Goal: Task Accomplishment & Management: Manage account settings

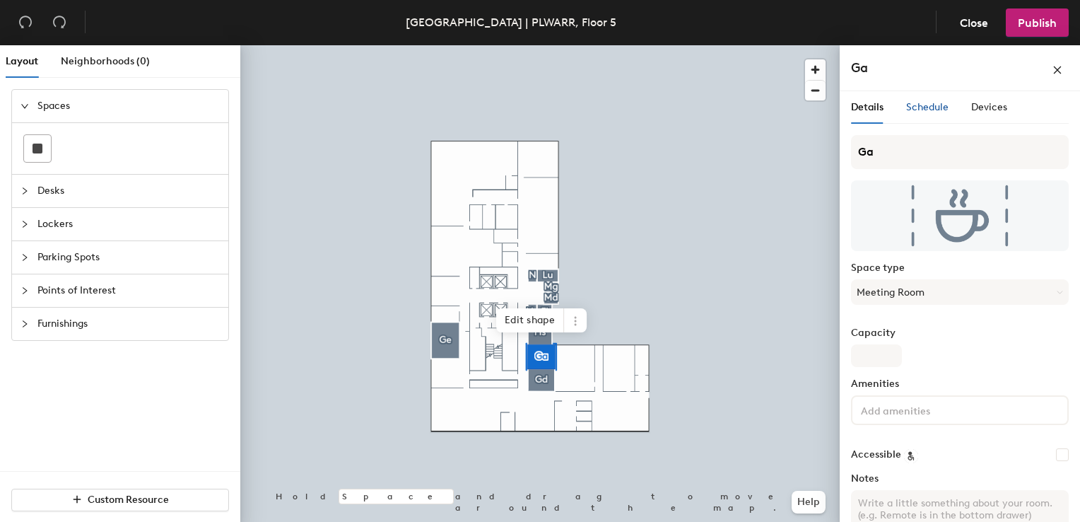
click at [936, 110] on span "Schedule" at bounding box center [927, 107] width 42 height 12
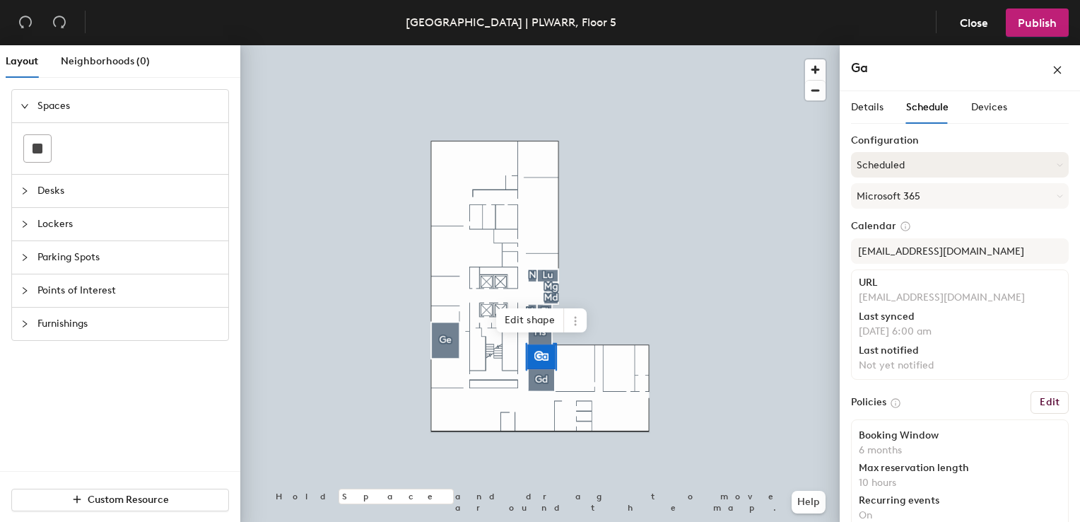
click at [942, 157] on button "Scheduled" at bounding box center [960, 164] width 218 height 25
click at [990, 103] on span "Devices" at bounding box center [989, 107] width 36 height 12
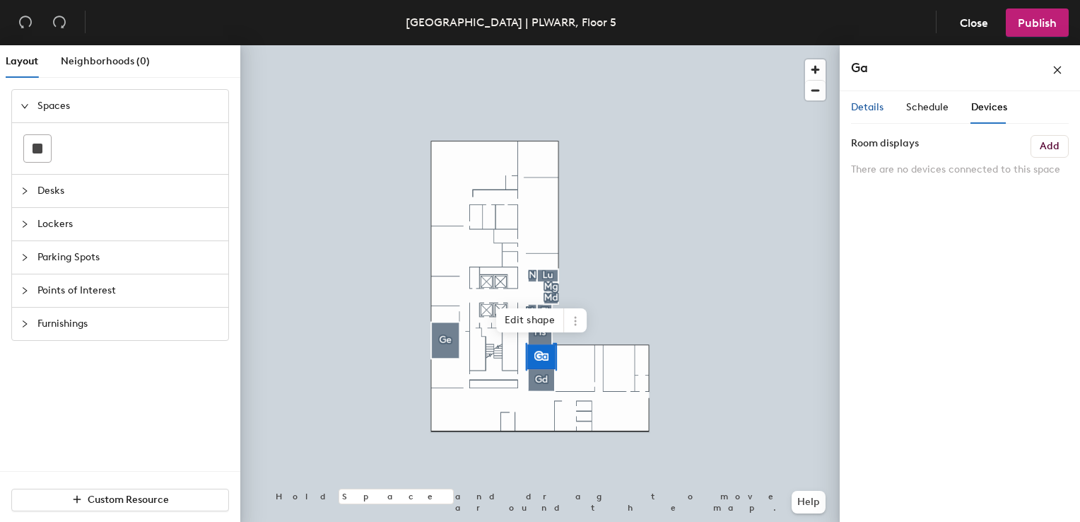
click at [860, 109] on span "Details" at bounding box center [867, 107] width 33 height 12
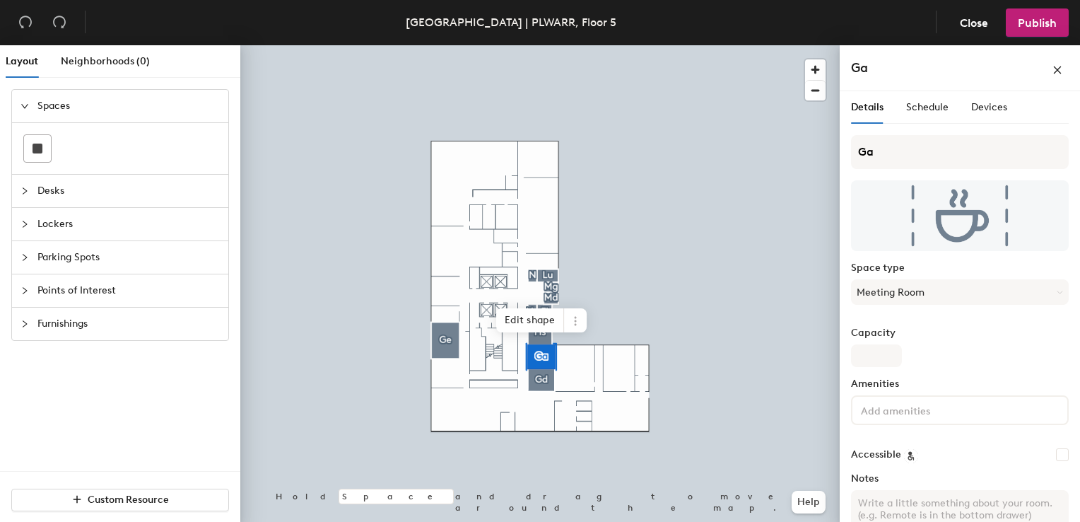
scroll to position [83, 0]
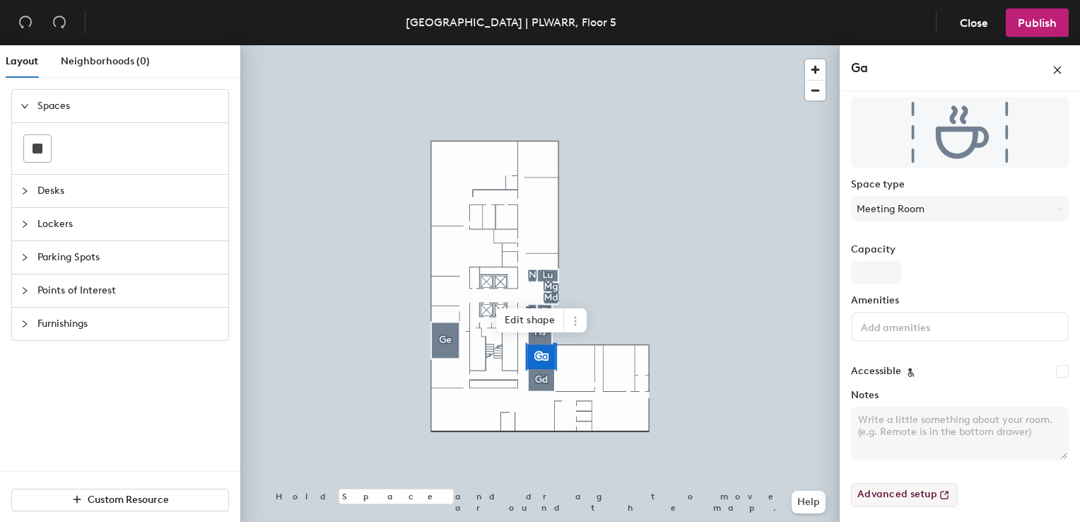
click at [928, 491] on button "Advanced setup" at bounding box center [904, 495] width 107 height 24
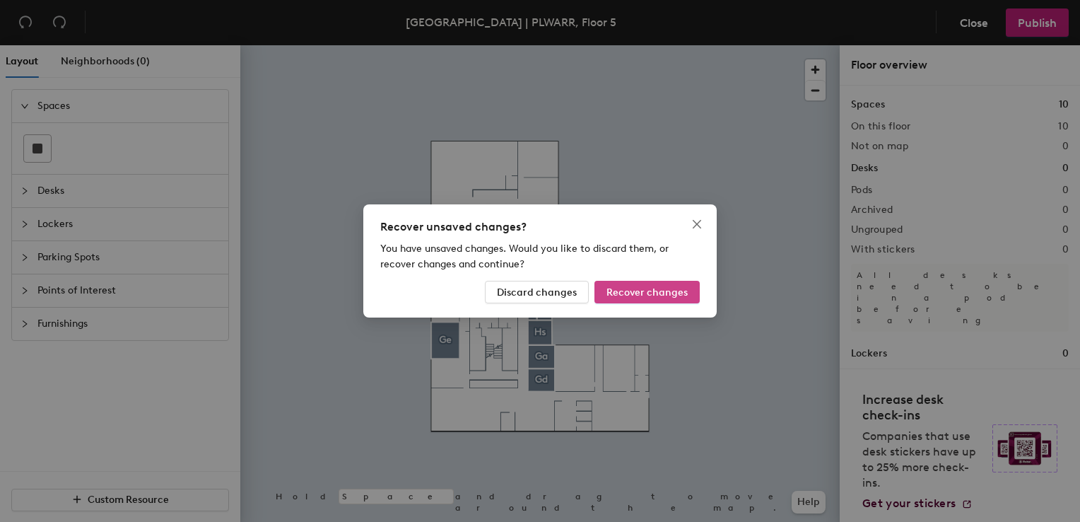
click at [643, 296] on span "Recover changes" at bounding box center [647, 292] width 81 height 12
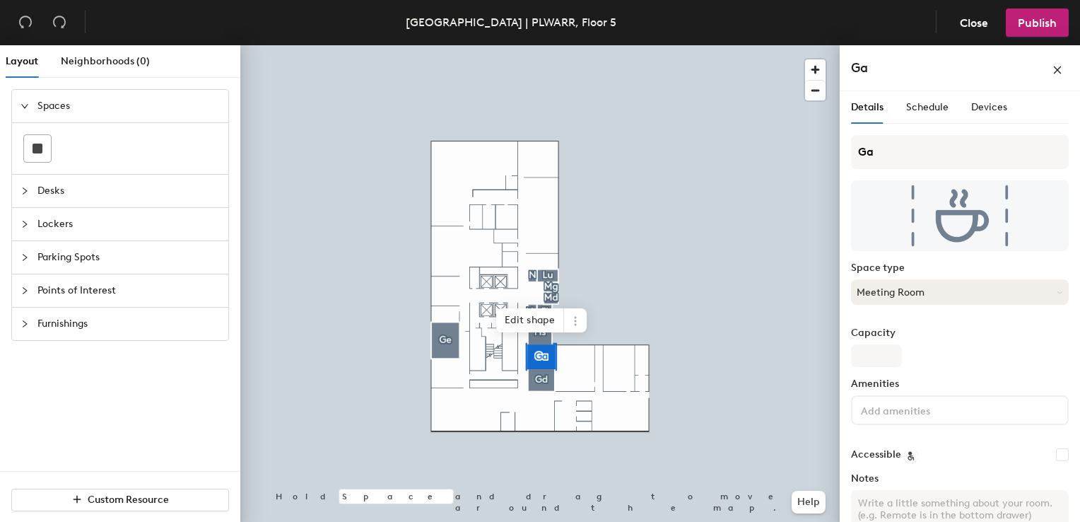
click at [896, 291] on button "Meeting Room" at bounding box center [960, 291] width 218 height 25
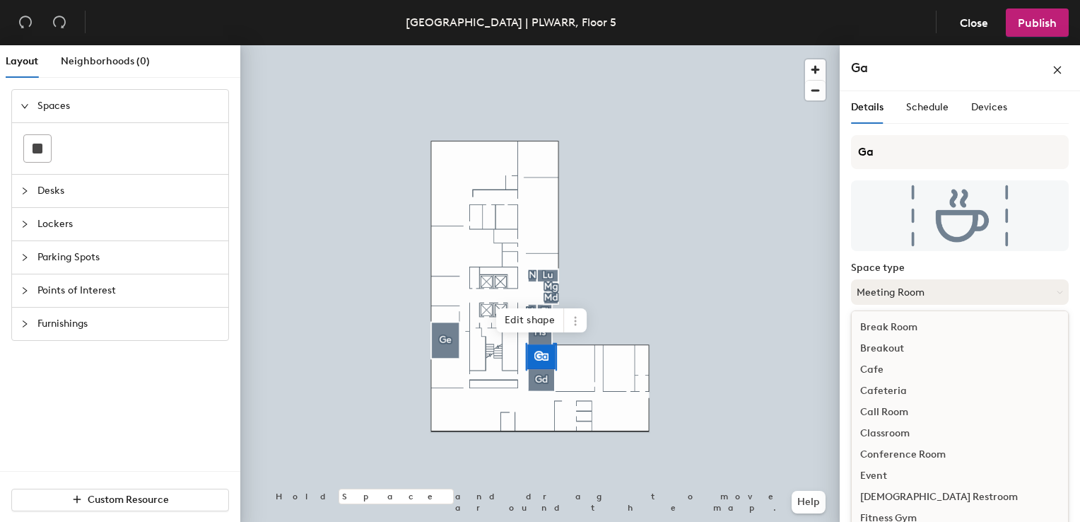
click at [896, 291] on button "Meeting Room" at bounding box center [960, 291] width 218 height 25
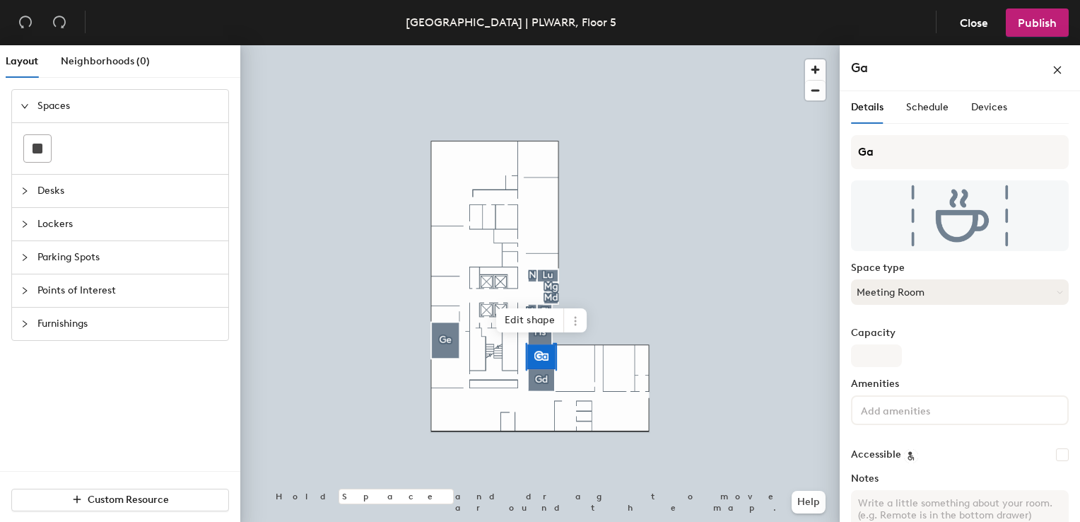
click at [896, 291] on button "Meeting Room" at bounding box center [960, 291] width 218 height 25
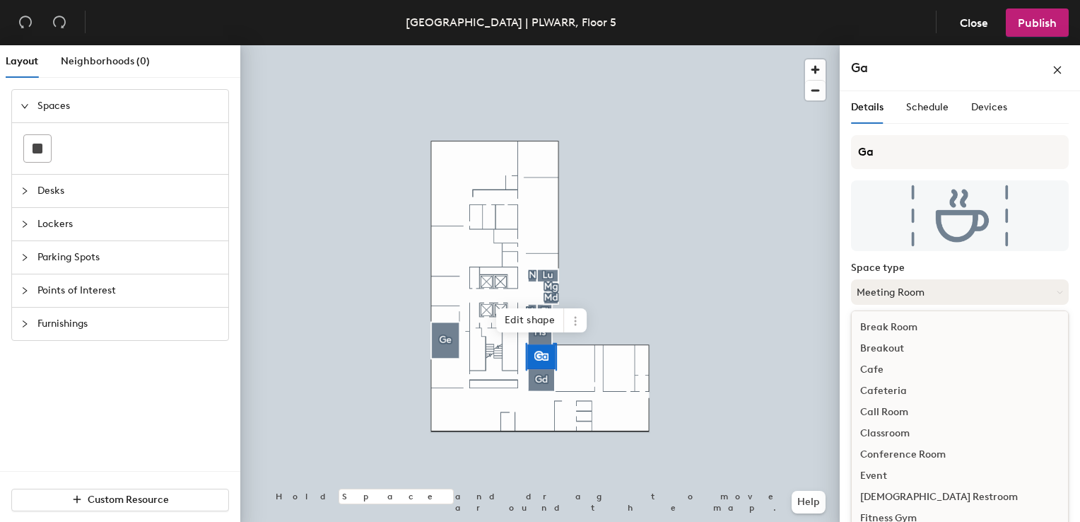
click at [896, 291] on button "Meeting Room" at bounding box center [960, 291] width 218 height 25
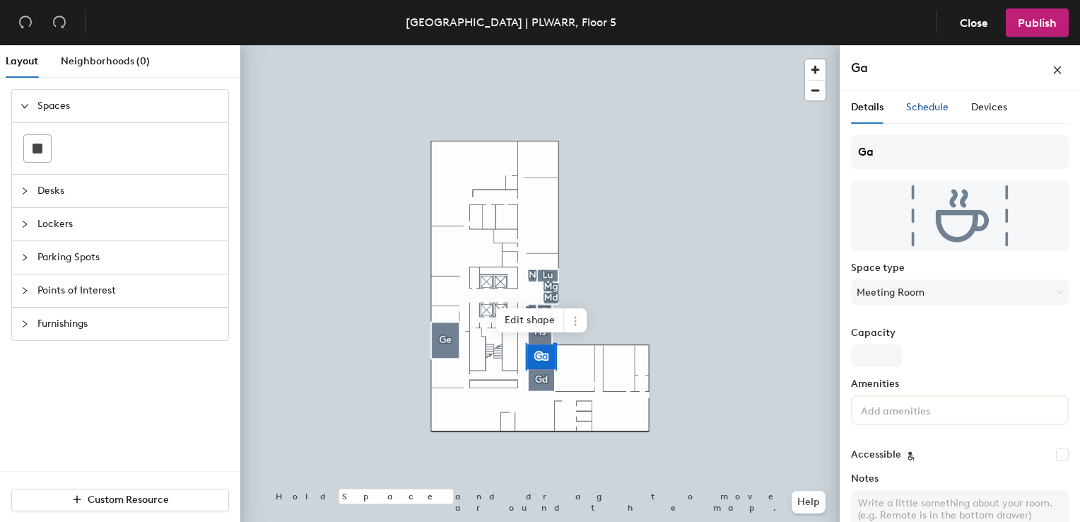
click at [930, 104] on span "Schedule" at bounding box center [927, 107] width 42 height 12
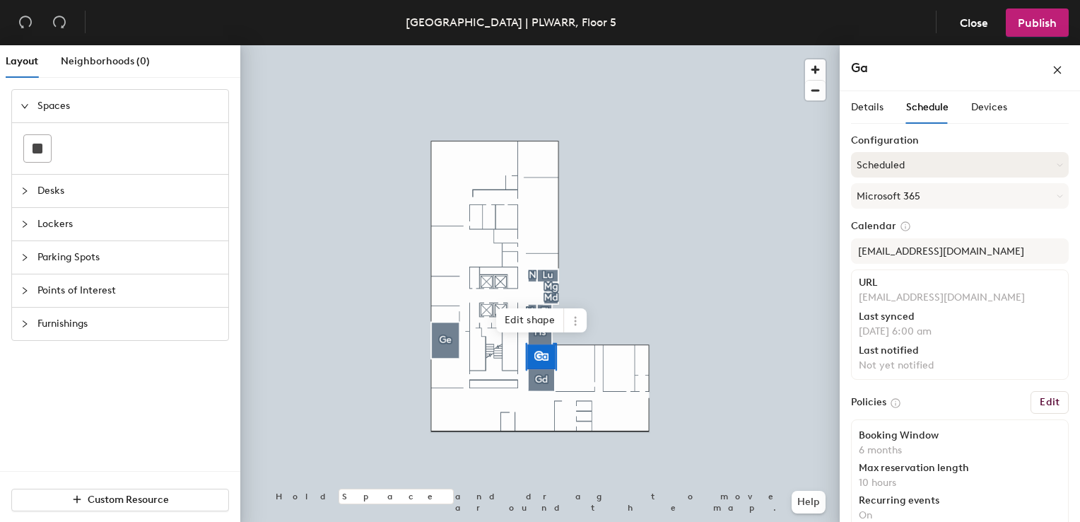
click at [920, 163] on button "Scheduled" at bounding box center [960, 164] width 218 height 25
click at [909, 199] on div "On-demand" at bounding box center [960, 199] width 216 height 21
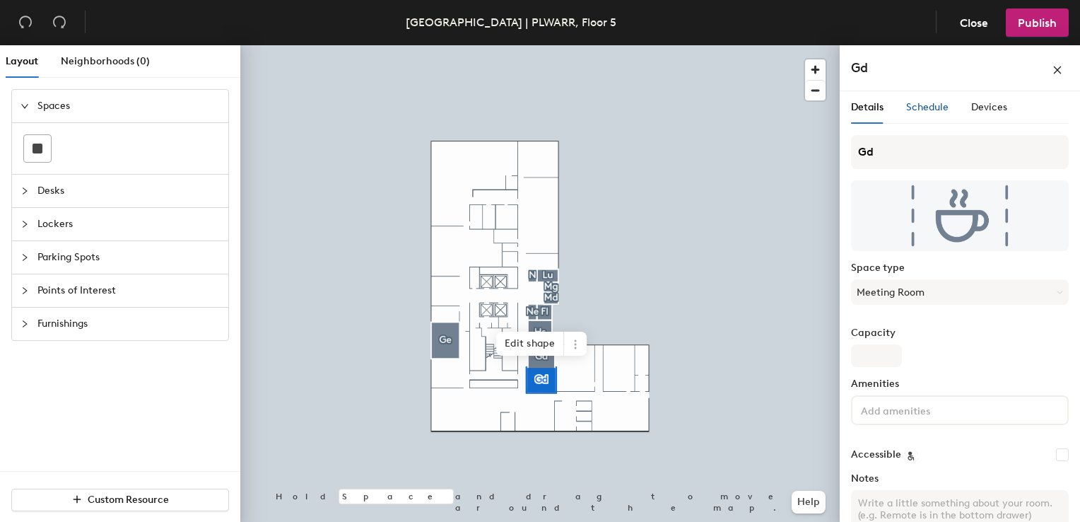
click at [921, 101] on span "Schedule" at bounding box center [927, 107] width 42 height 12
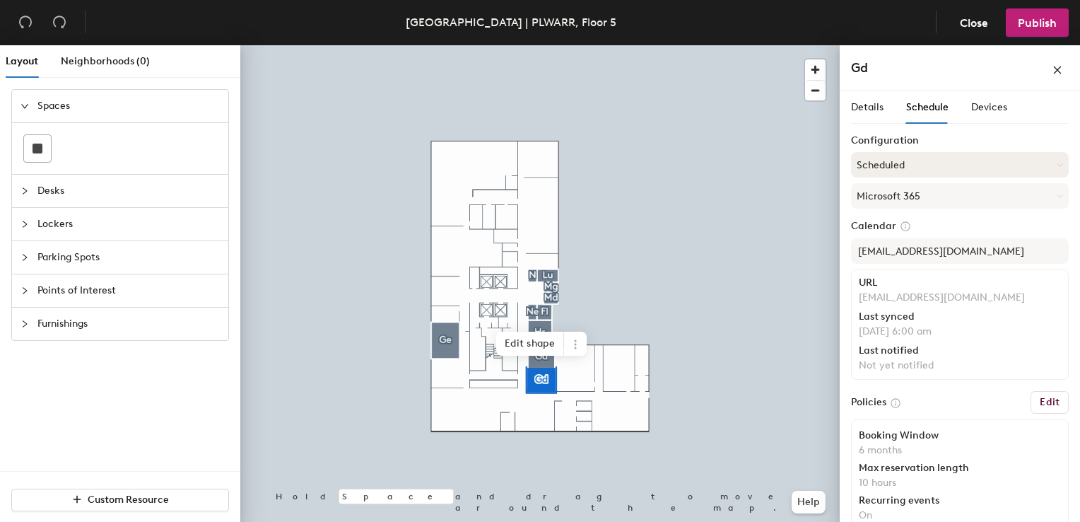
click at [921, 167] on button "Scheduled" at bounding box center [960, 164] width 218 height 25
click at [904, 202] on div "On-demand" at bounding box center [960, 199] width 216 height 21
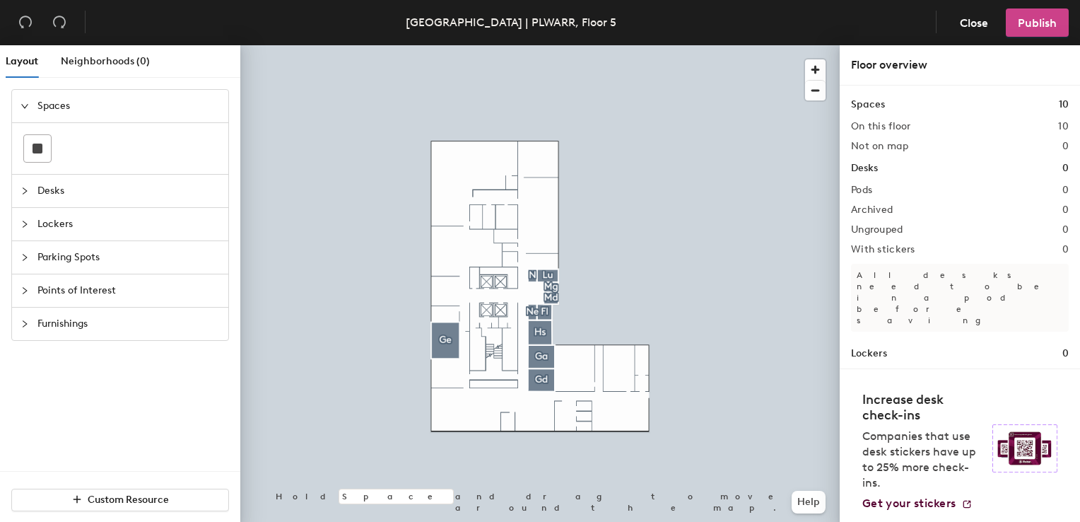
click at [1041, 13] on button "Publish" at bounding box center [1037, 22] width 63 height 28
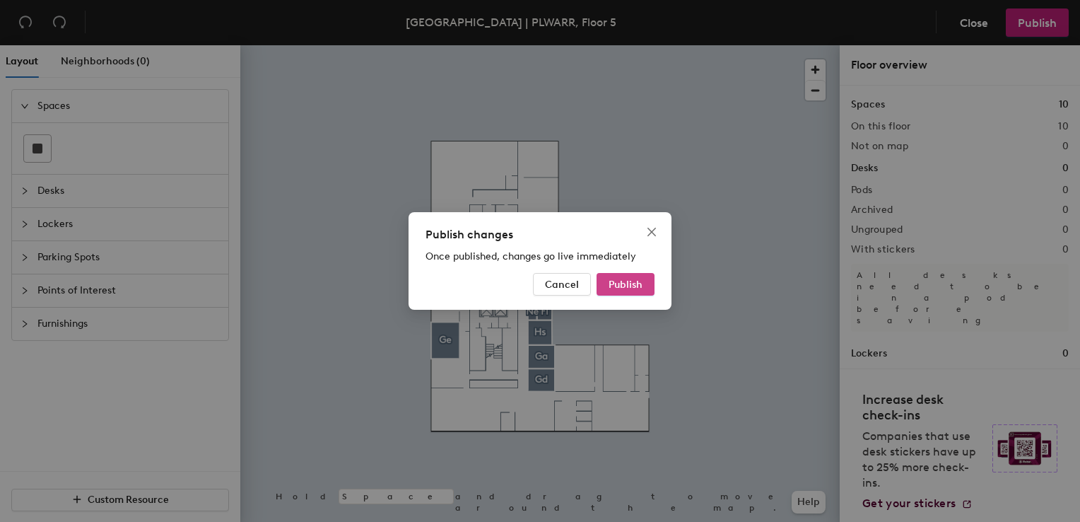
click at [626, 286] on span "Publish" at bounding box center [626, 285] width 34 height 12
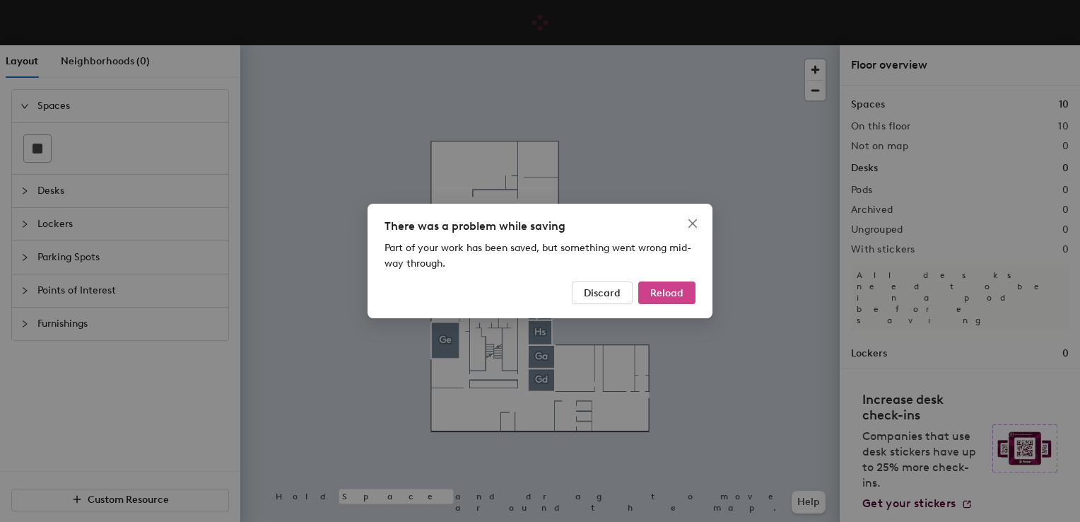
click at [675, 293] on span "Reload" at bounding box center [666, 293] width 33 height 12
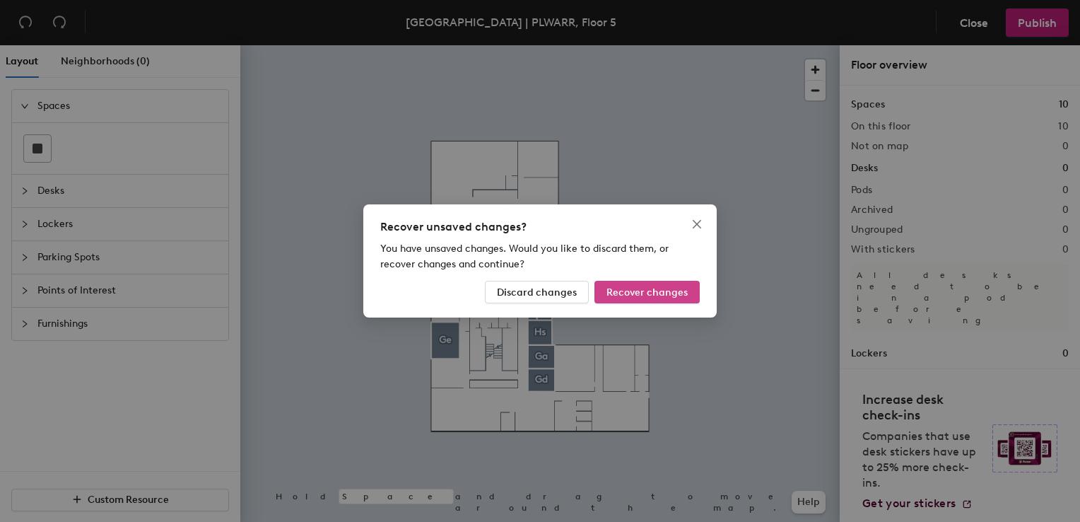
click at [646, 296] on span "Recover changes" at bounding box center [647, 292] width 81 height 12
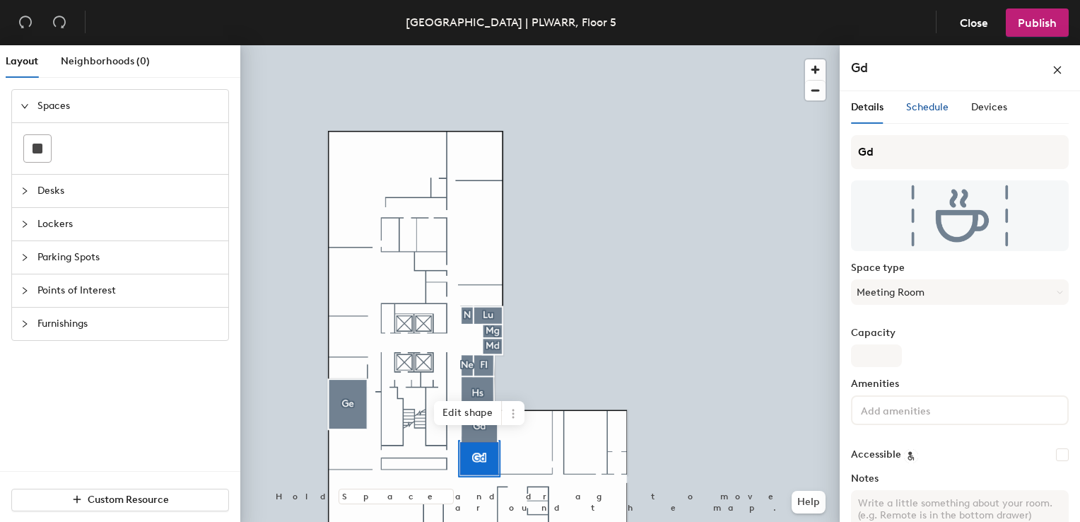
click at [928, 109] on span "Schedule" at bounding box center [927, 107] width 42 height 12
click at [935, 111] on span "Schedule" at bounding box center [927, 107] width 42 height 12
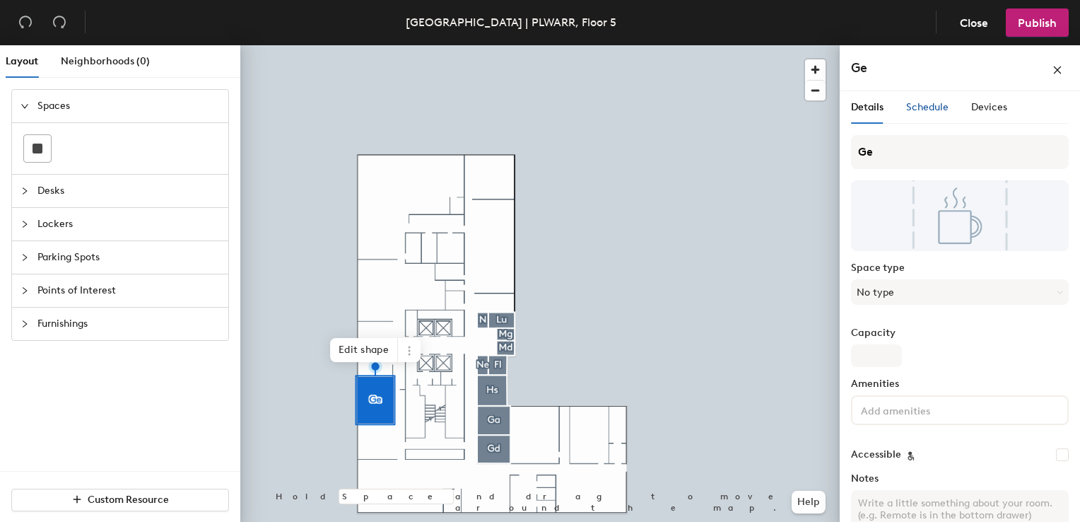
click at [938, 110] on span "Schedule" at bounding box center [927, 107] width 42 height 12
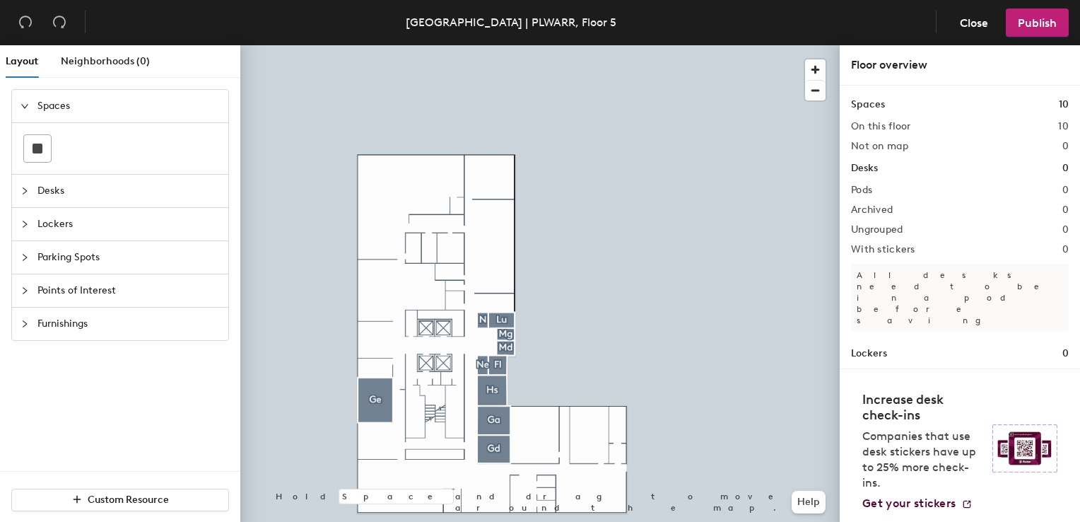
click at [57, 193] on span "Desks" at bounding box center [128, 191] width 182 height 33
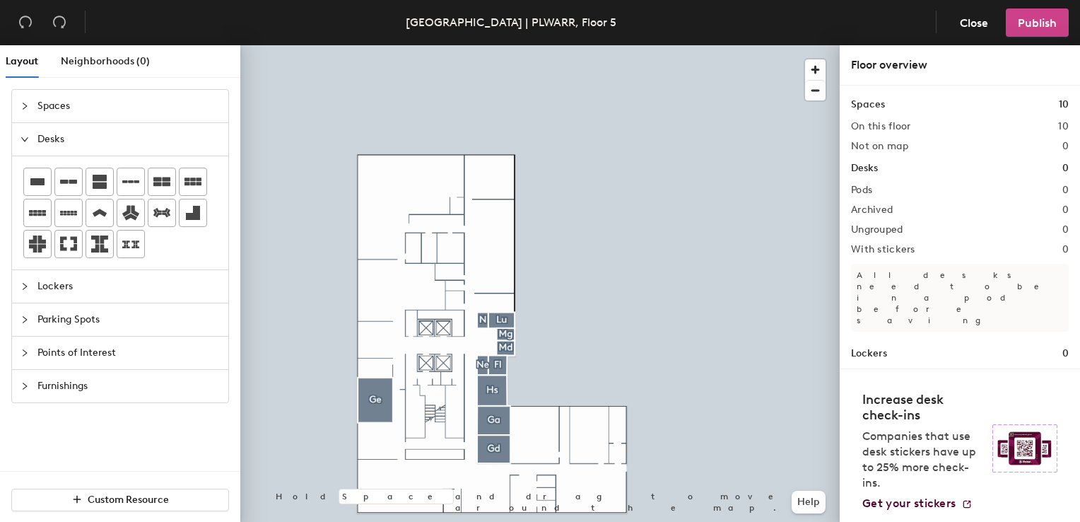
click at [1024, 21] on span "Publish" at bounding box center [1037, 22] width 39 height 13
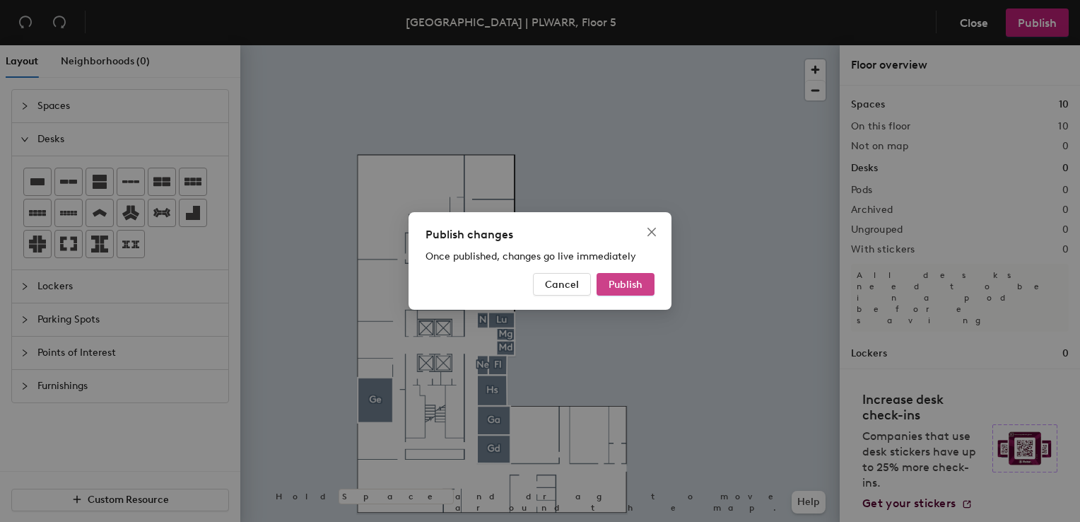
click at [617, 290] on span "Publish" at bounding box center [626, 285] width 34 height 12
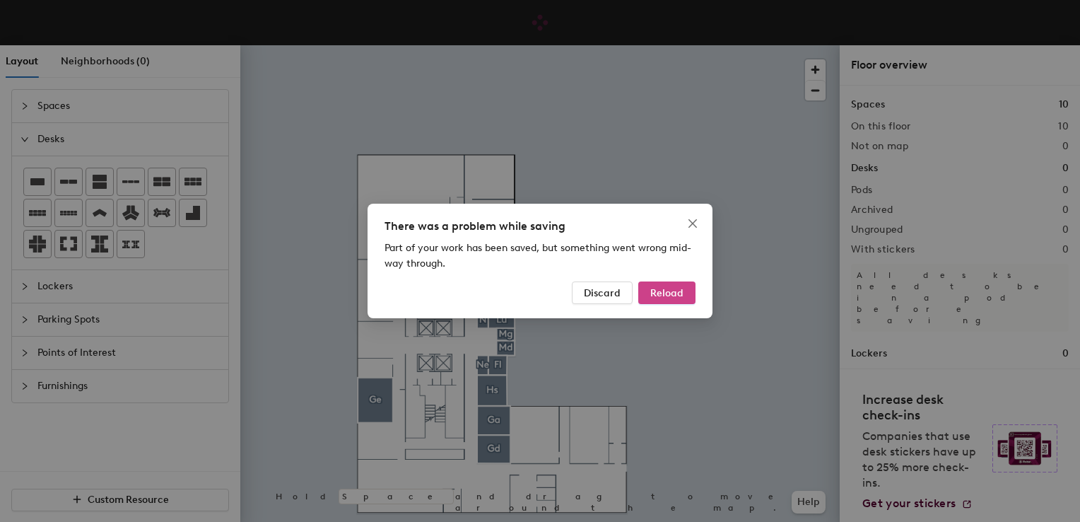
click at [665, 293] on span "Reload" at bounding box center [666, 293] width 33 height 12
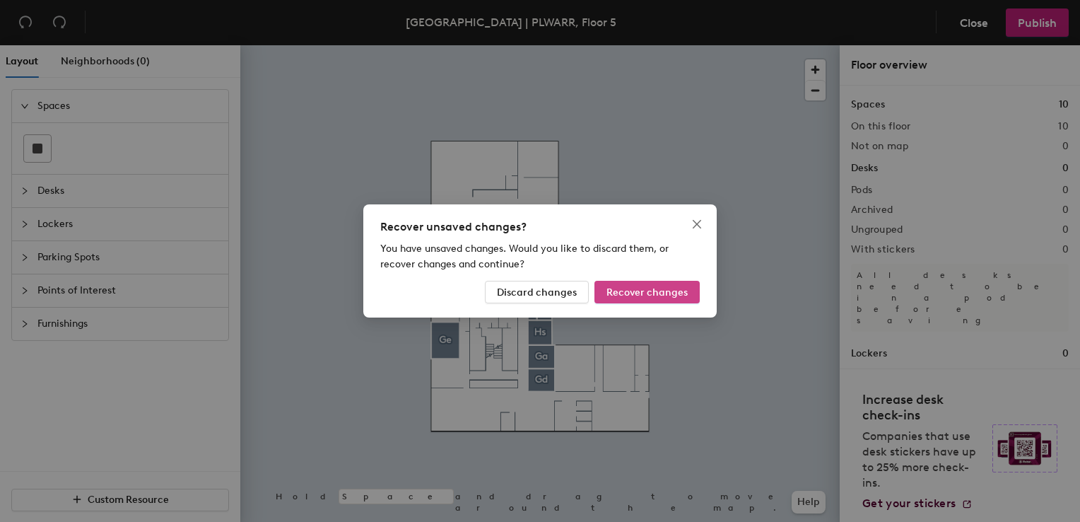
click at [622, 290] on span "Recover changes" at bounding box center [647, 292] width 81 height 12
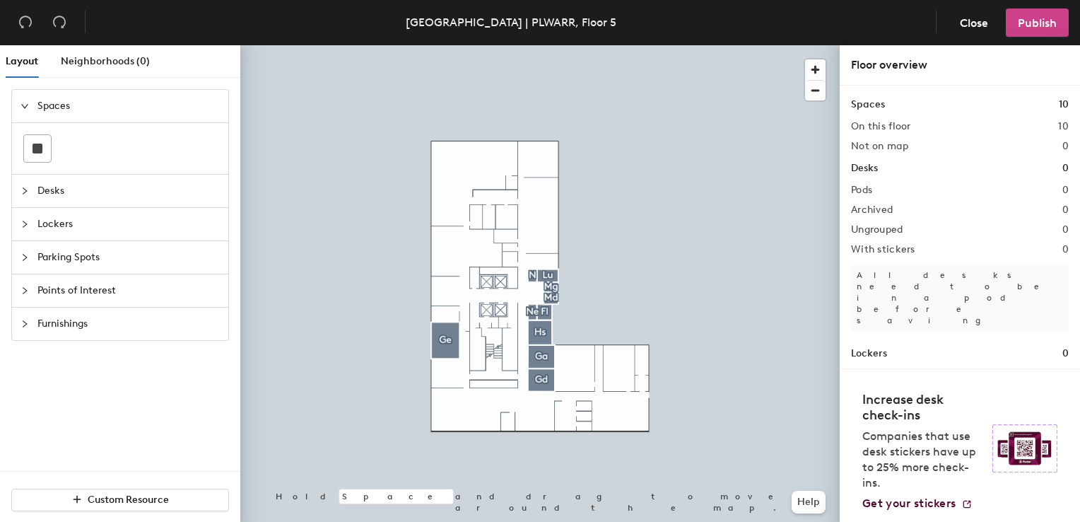
click at [1034, 20] on span "Publish" at bounding box center [1037, 22] width 39 height 13
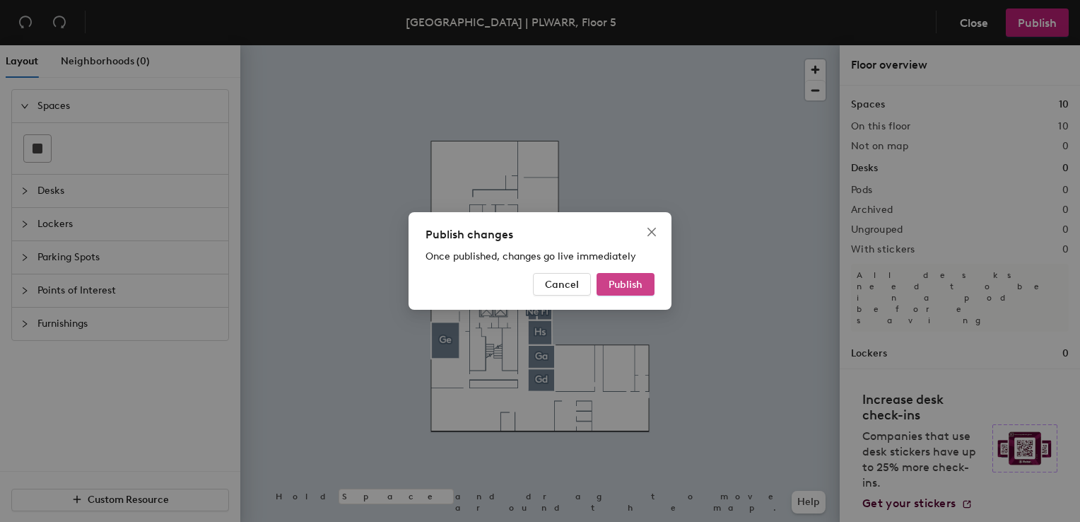
click at [626, 292] on button "Publish" at bounding box center [626, 284] width 58 height 23
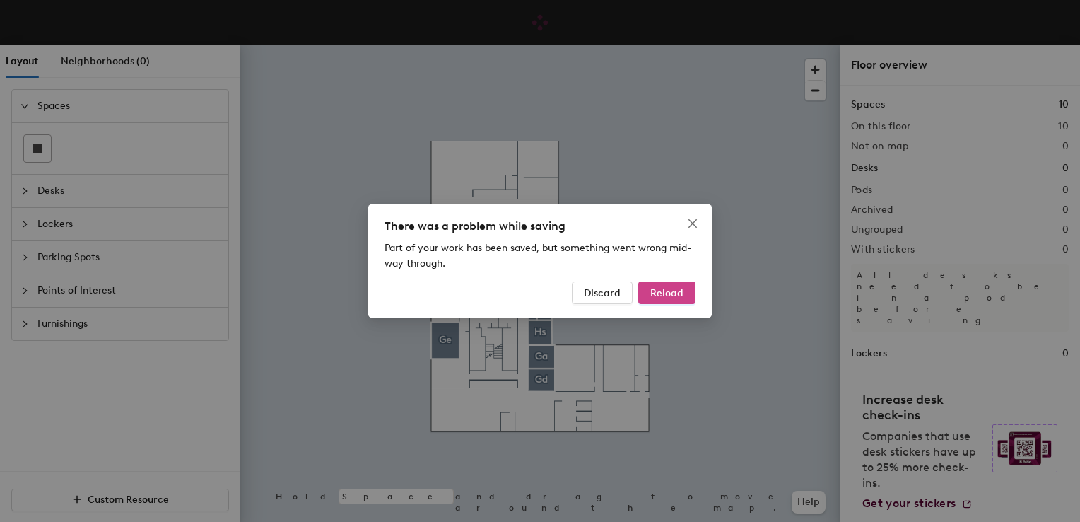
click at [673, 295] on span "Reload" at bounding box center [666, 293] width 33 height 12
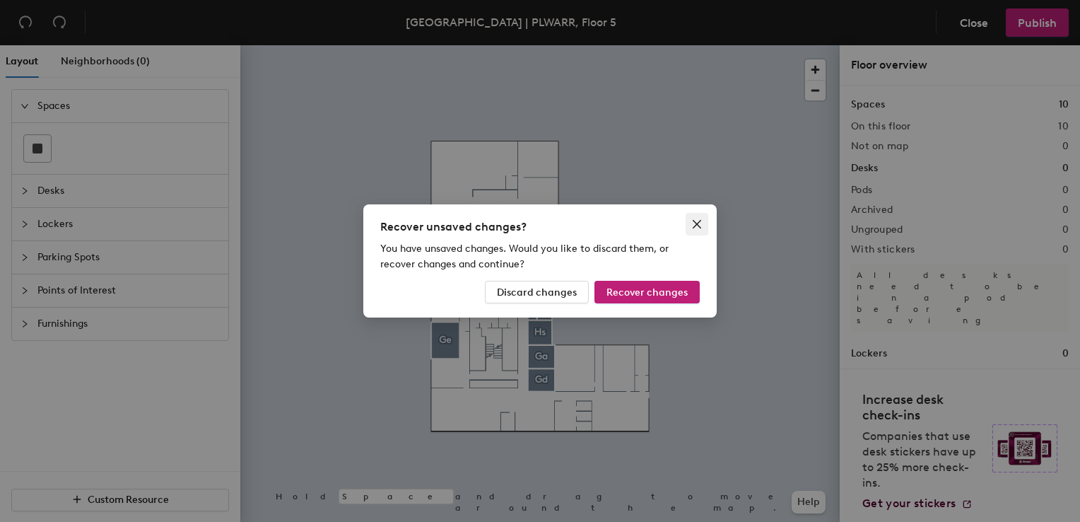
click at [699, 221] on icon "close" at bounding box center [696, 223] width 11 height 11
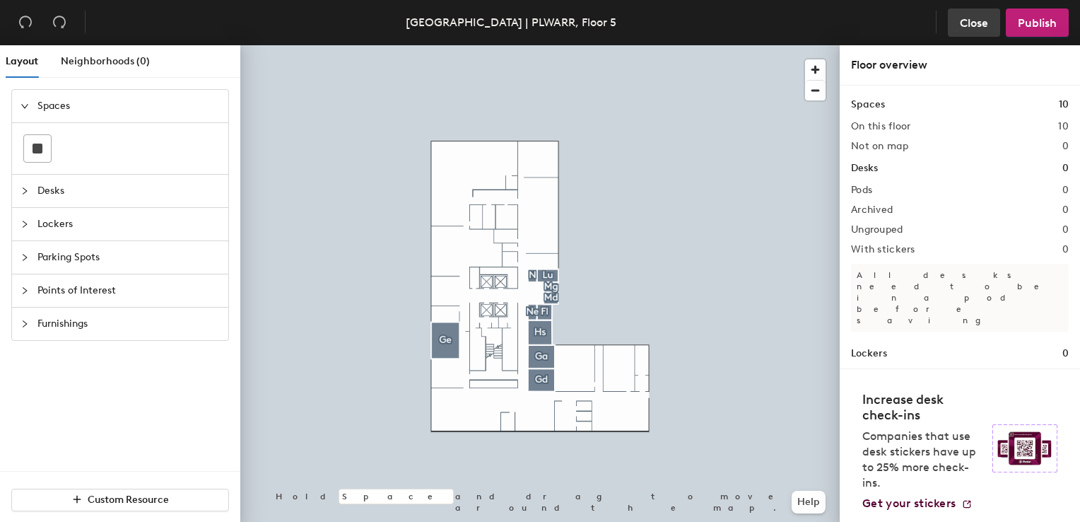
click at [981, 25] on span "Close" at bounding box center [974, 22] width 28 height 13
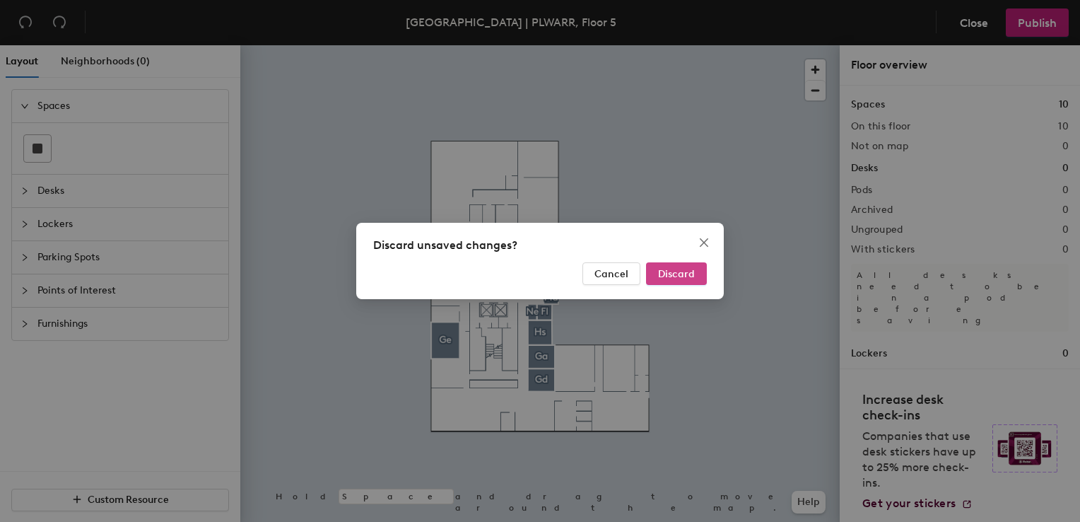
click at [663, 274] on span "Discard" at bounding box center [676, 274] width 37 height 12
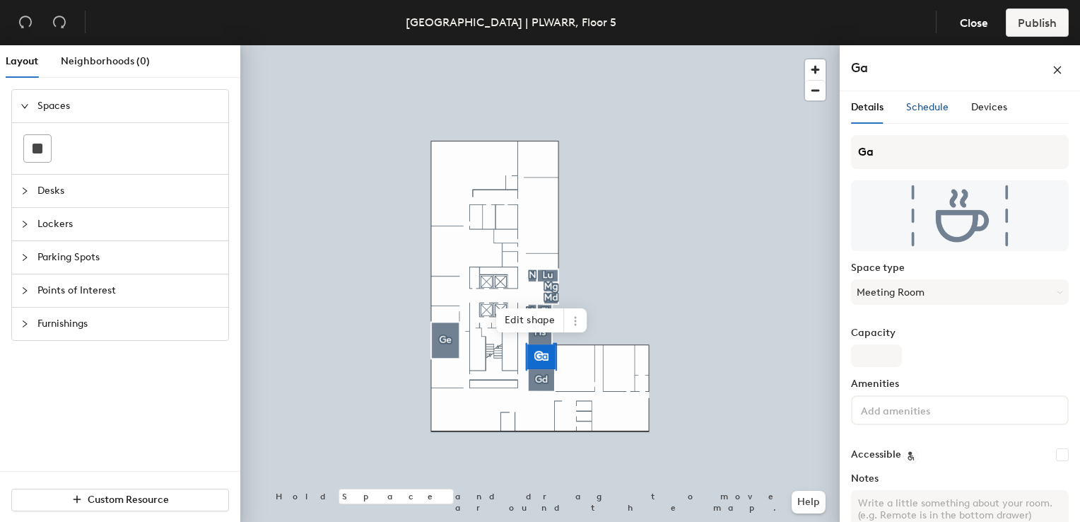
click at [927, 107] on span "Schedule" at bounding box center [927, 107] width 42 height 12
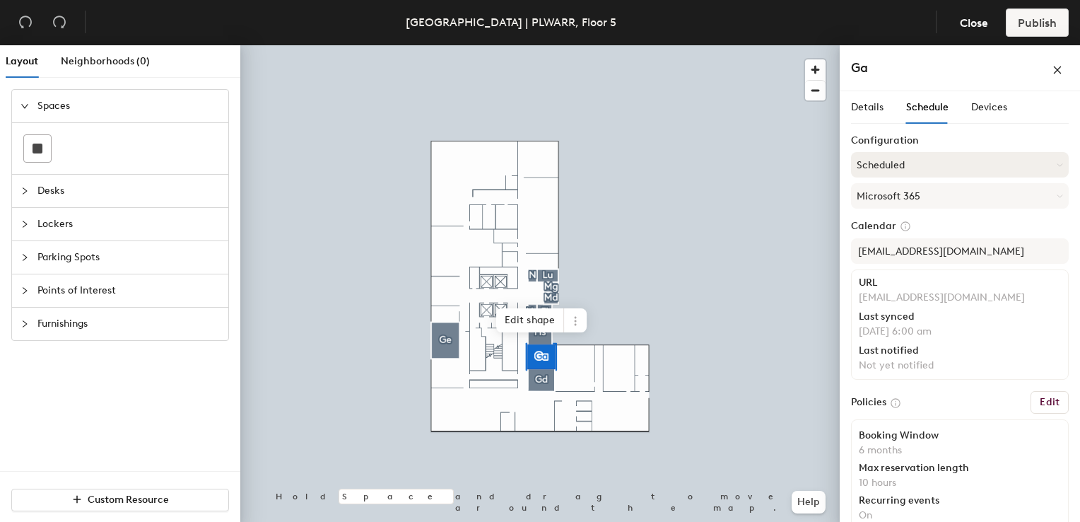
click at [905, 167] on button "Scheduled" at bounding box center [960, 164] width 218 height 25
click at [894, 198] on div "On-demand" at bounding box center [960, 199] width 216 height 21
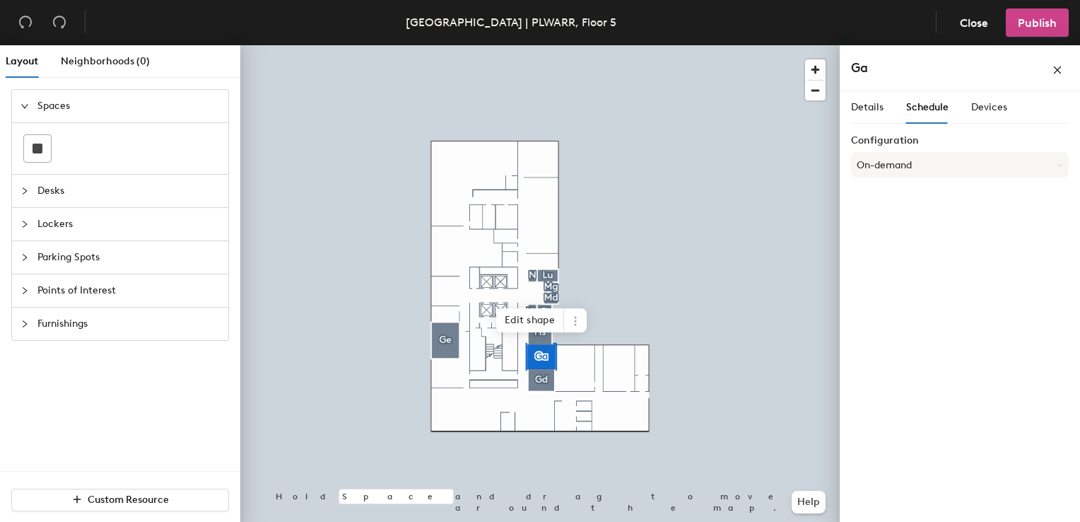
click at [1022, 18] on span "Publish" at bounding box center [1037, 22] width 39 height 13
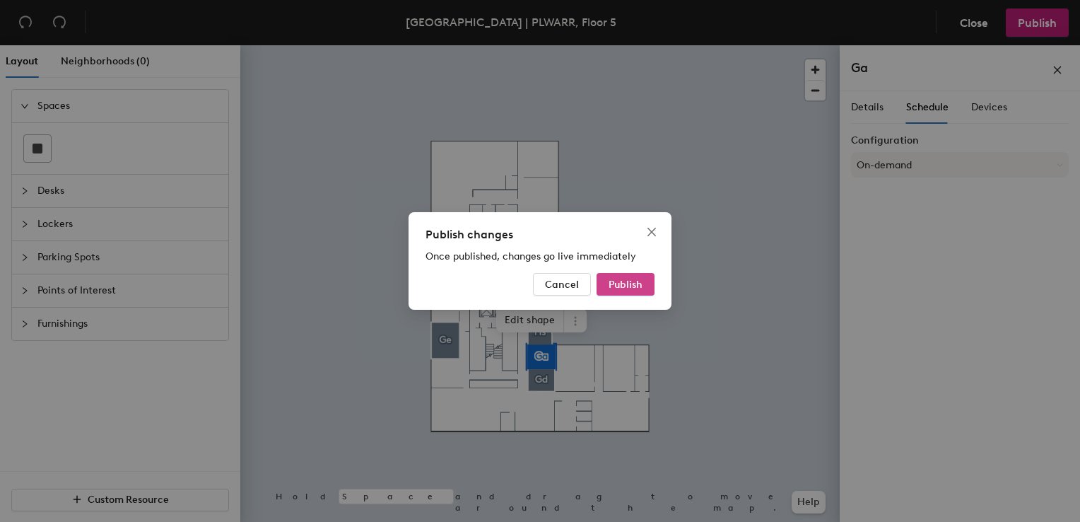
click at [641, 284] on span "Publish" at bounding box center [626, 285] width 34 height 12
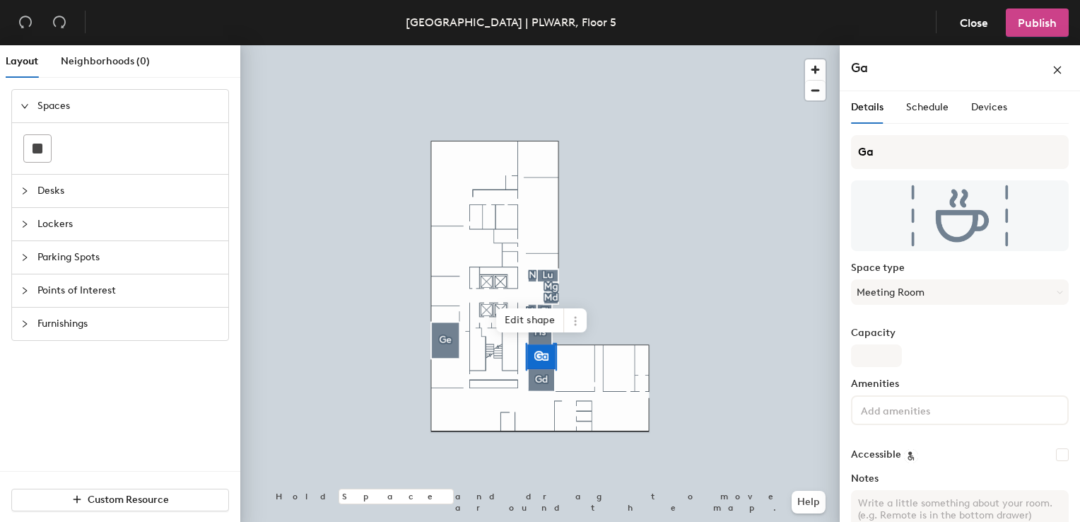
scroll to position [83, 0]
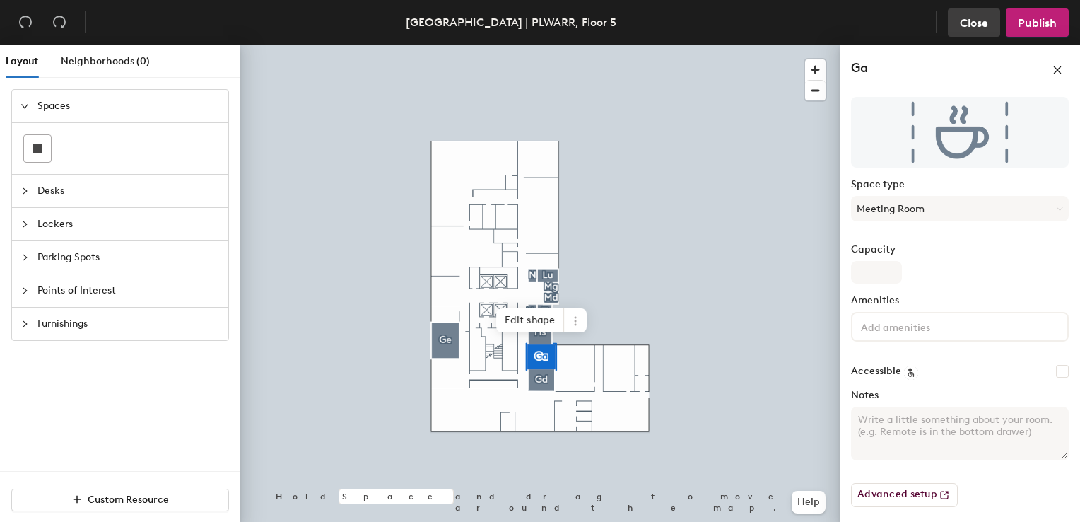
click at [984, 18] on span "Close" at bounding box center [974, 22] width 28 height 13
